Goal: Information Seeking & Learning: Understand process/instructions

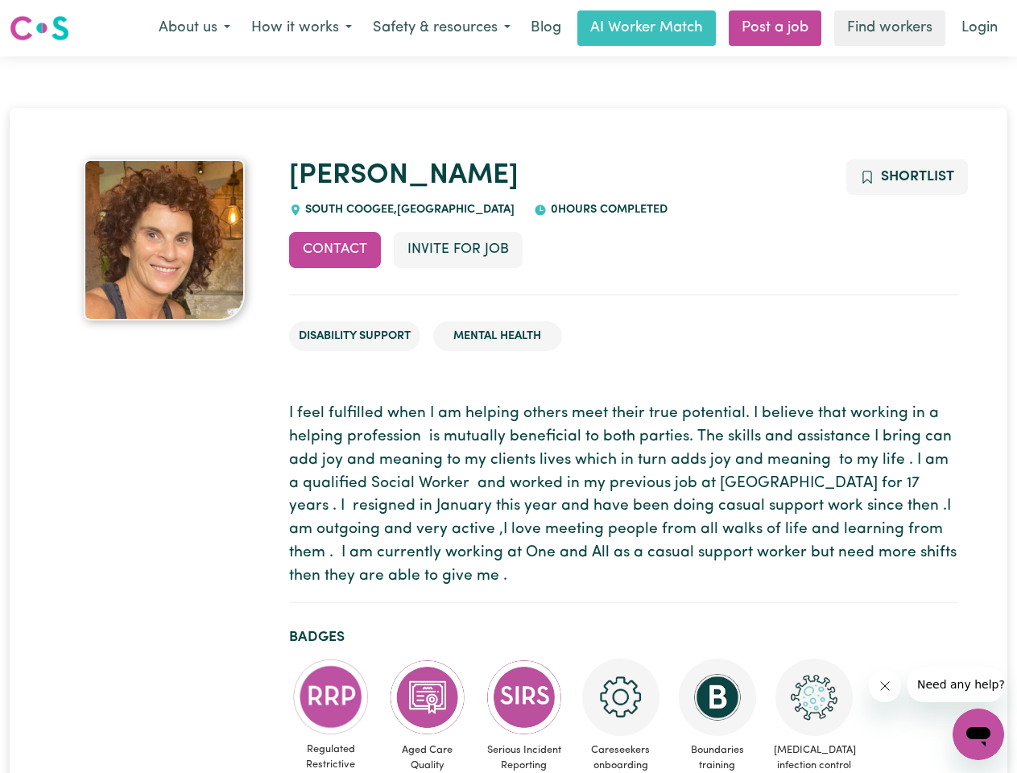
click at [194, 28] on button "About us" at bounding box center [194, 28] width 93 height 34
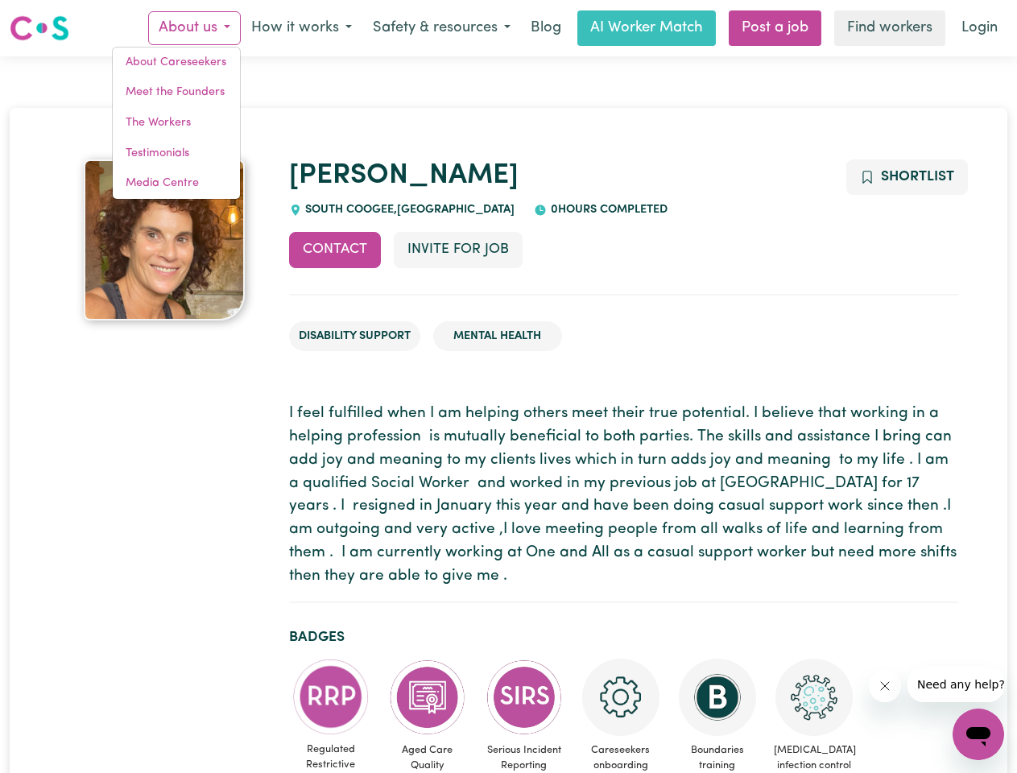
click at [300, 28] on button "How it works" at bounding box center [302, 28] width 122 height 34
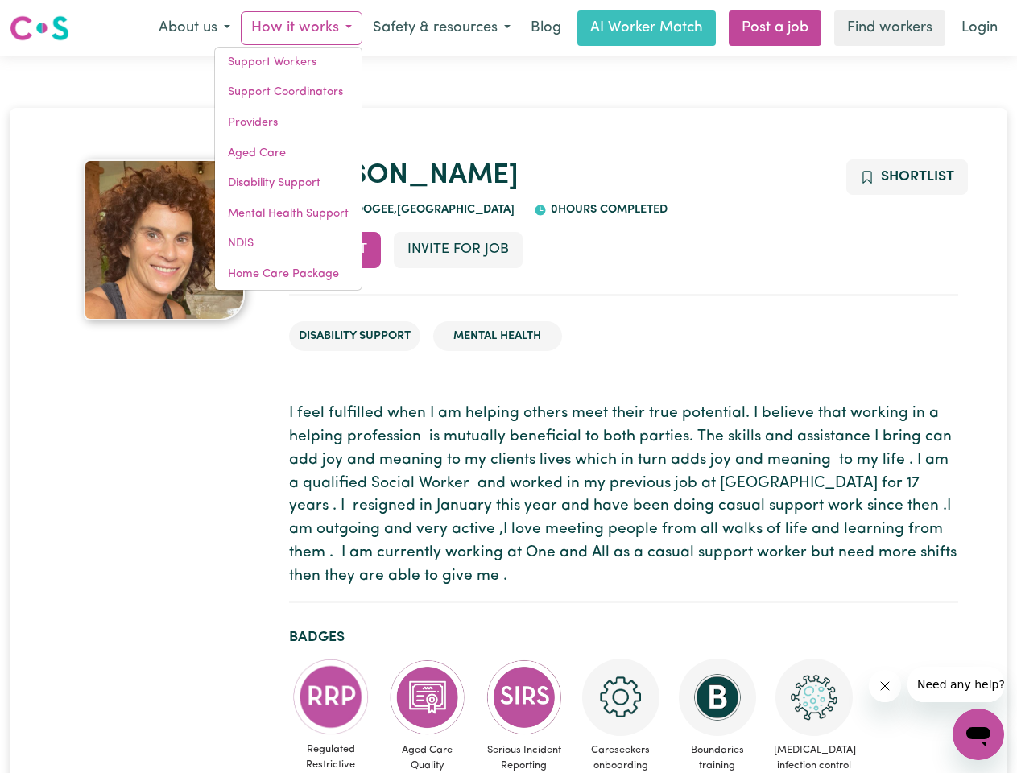
click at [441, 28] on button "Safety & resources" at bounding box center [442, 28] width 159 height 34
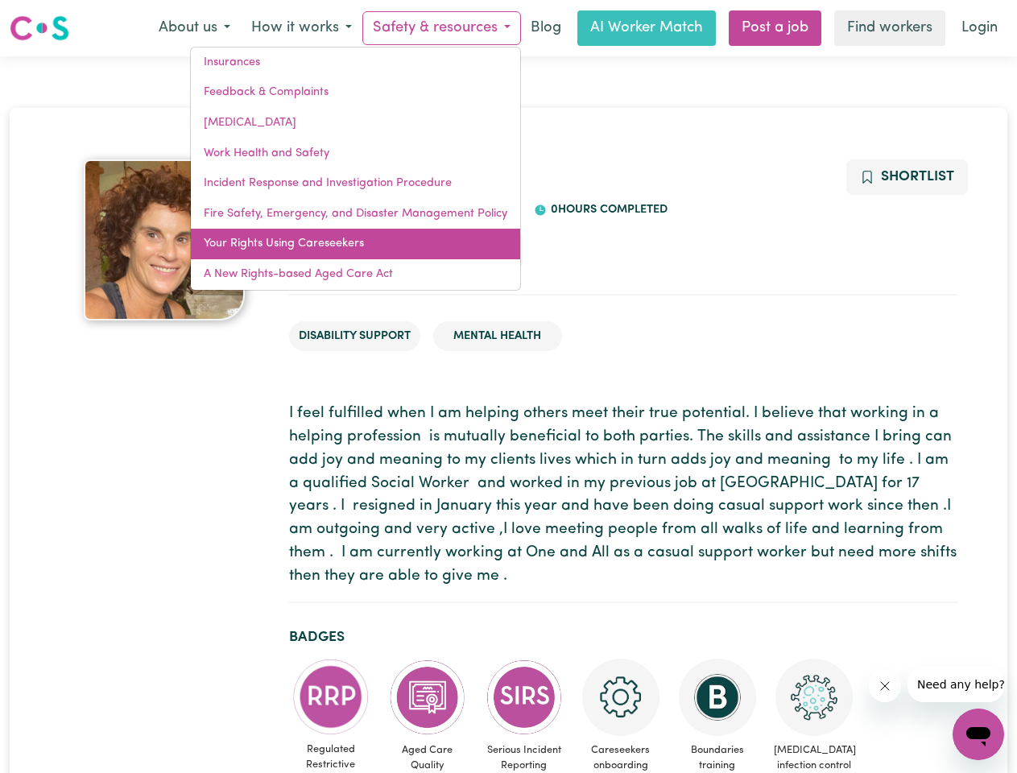
click at [335, 250] on link "Your Rights Using Careseekers" at bounding box center [355, 244] width 329 height 31
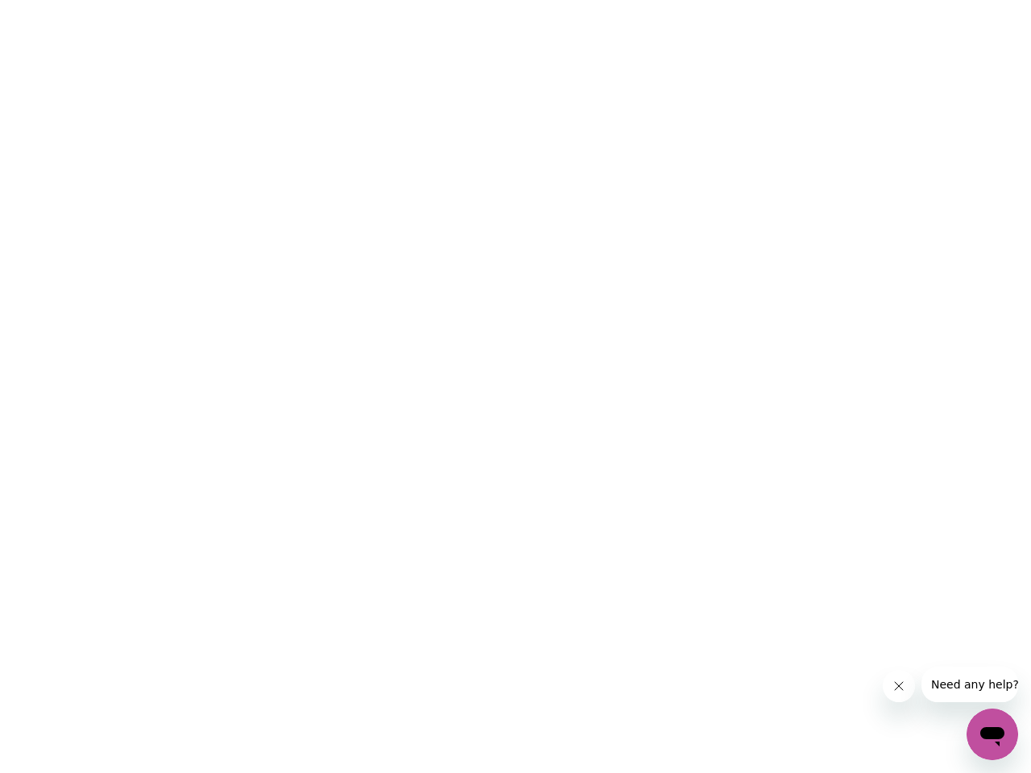
click at [906, 0] on html at bounding box center [515, 0] width 1031 height 0
click at [331, 0] on html at bounding box center [515, 0] width 1031 height 0
click at [428, 0] on html at bounding box center [515, 0] width 1031 height 0
